Goal: Check status: Check status

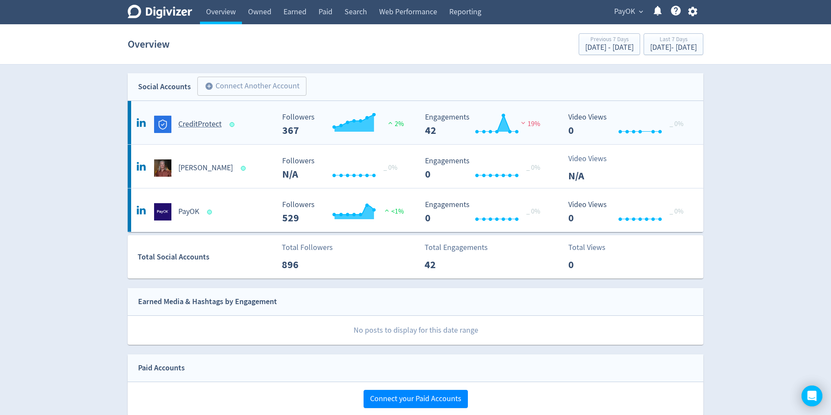
click at [199, 126] on h5 "CreditProtect" at bounding box center [199, 124] width 43 height 10
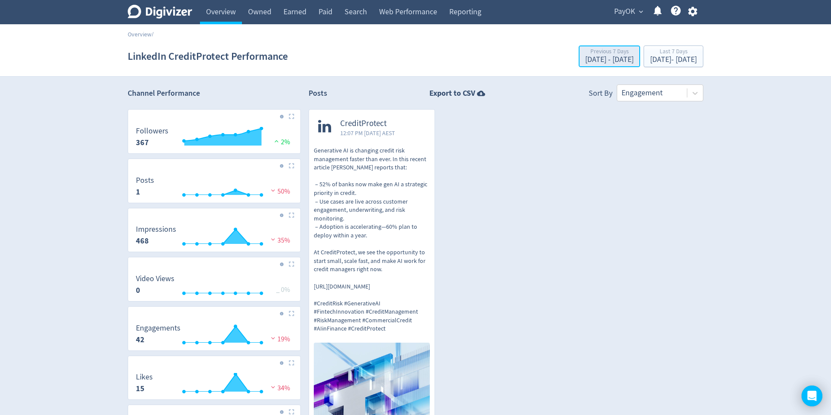
click at [585, 60] on div "[DATE] - [DATE]" at bounding box center [609, 60] width 48 height 8
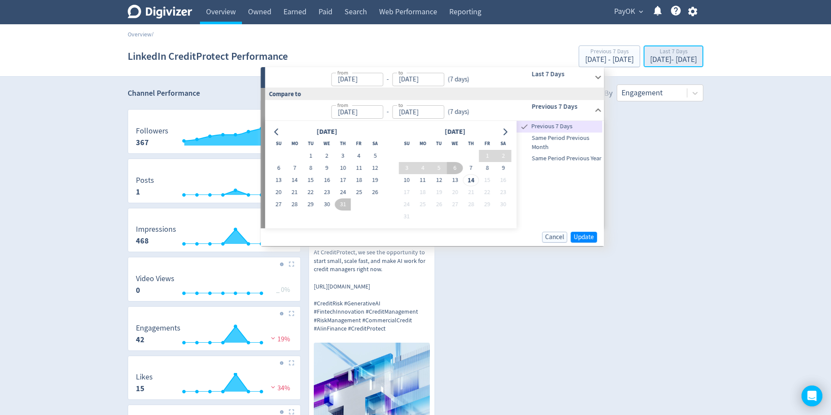
click at [650, 56] on div "[DATE] - [DATE]" at bounding box center [673, 60] width 47 height 8
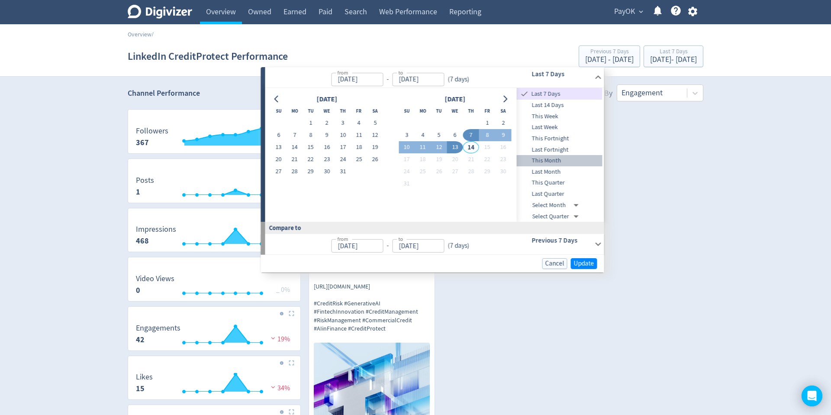
click at [563, 162] on span "This Month" at bounding box center [560, 161] width 86 height 10
type input "[DATE]"
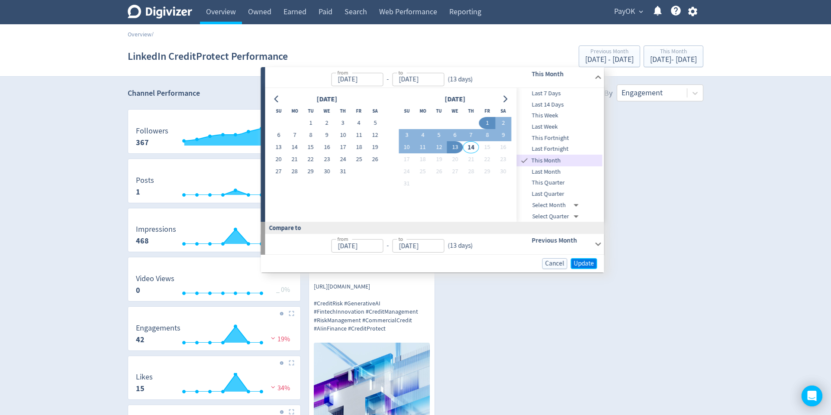
click at [584, 263] on span "Update" at bounding box center [584, 263] width 20 height 6
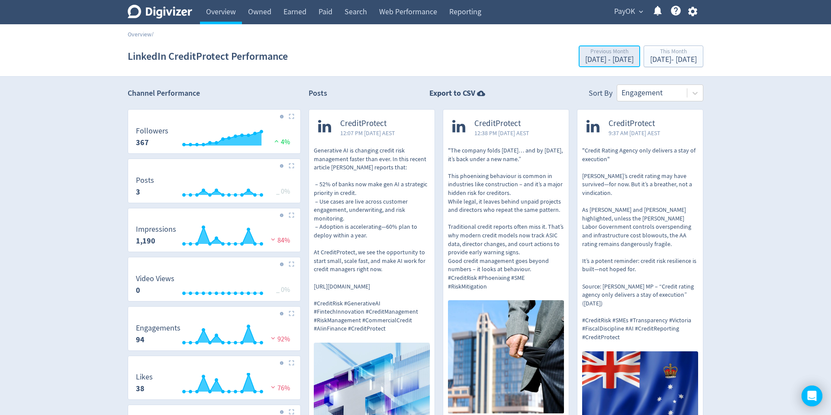
click at [585, 57] on div "[DATE] - [DATE]" at bounding box center [609, 60] width 48 height 8
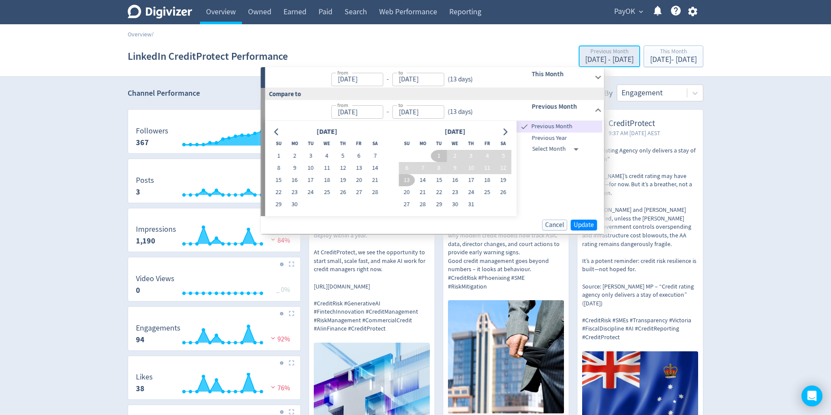
click at [585, 52] on div "Previous Month" at bounding box center [609, 51] width 48 height 7
click at [423, 178] on button "14" at bounding box center [423, 180] width 16 height 12
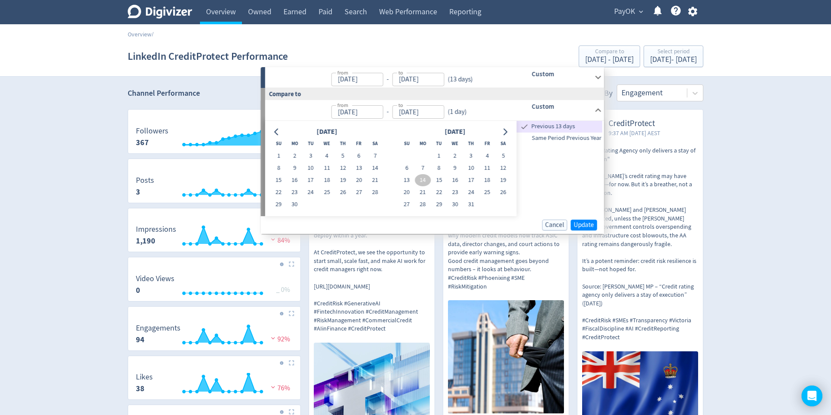
type input "[DATE]"
click at [424, 204] on button "28" at bounding box center [423, 204] width 16 height 12
type input "[DATE]"
click at [586, 225] on span "Update" at bounding box center [584, 225] width 20 height 6
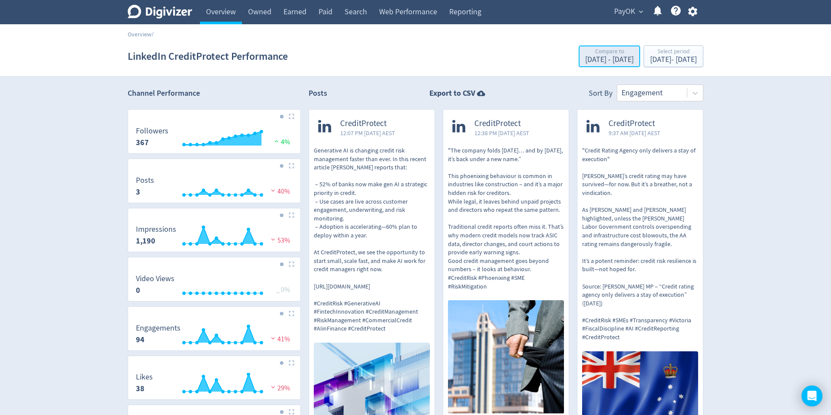
click at [585, 57] on div "[DATE] - [DATE]" at bounding box center [609, 60] width 48 height 8
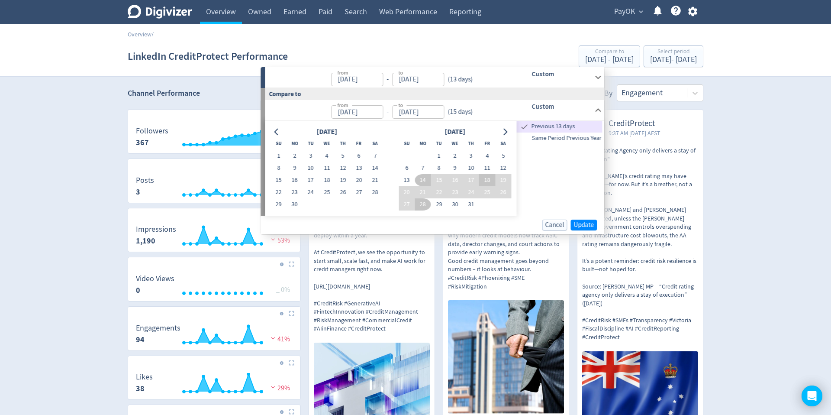
click at [487, 179] on button "18" at bounding box center [487, 180] width 16 height 12
type input "[DATE]"
click at [468, 204] on button "31" at bounding box center [471, 204] width 16 height 12
type input "[DATE]"
click at [588, 225] on span "Update" at bounding box center [584, 225] width 20 height 6
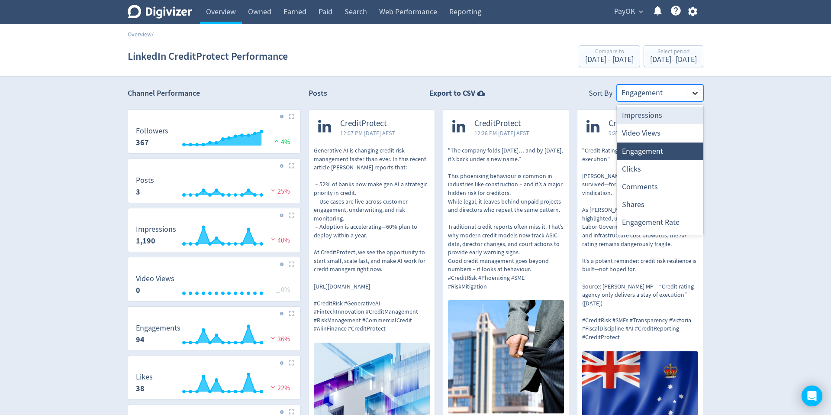
click at [694, 94] on icon at bounding box center [695, 93] width 9 height 9
click at [668, 222] on div "Engagement Rate" at bounding box center [660, 222] width 87 height 18
